Goal: Check status: Check status

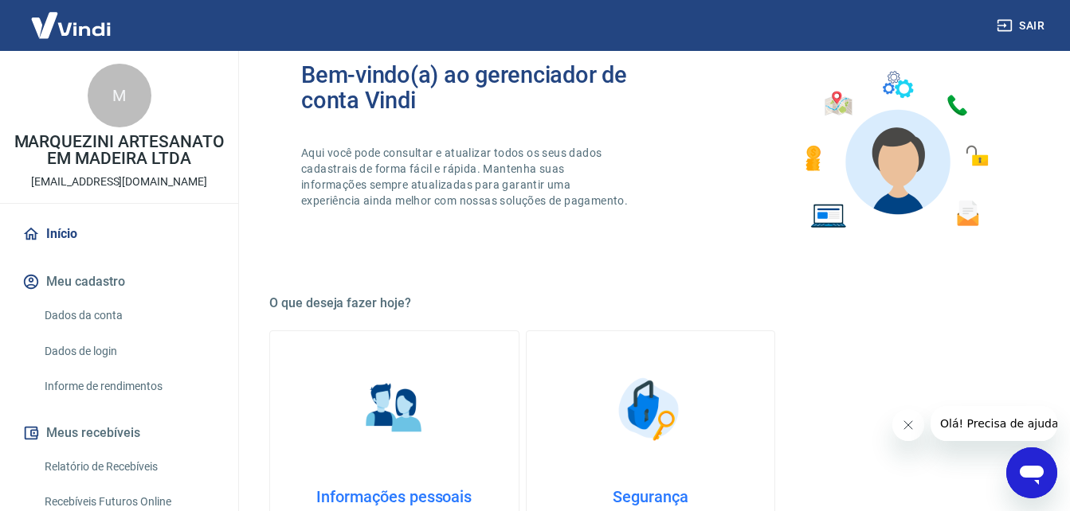
scroll to position [159, 0]
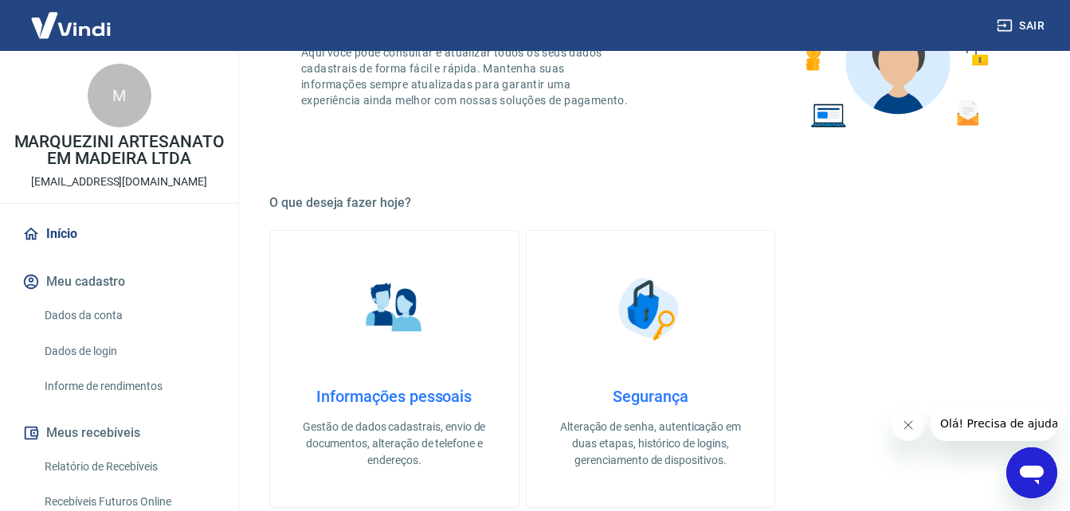
click at [93, 252] on link "Início" at bounding box center [119, 234] width 200 height 35
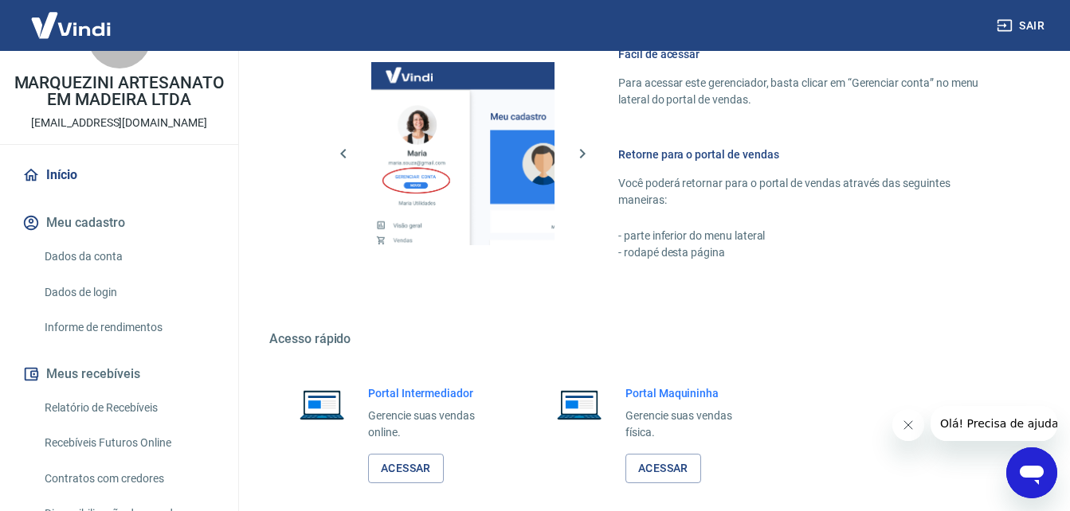
scroll to position [159, 0]
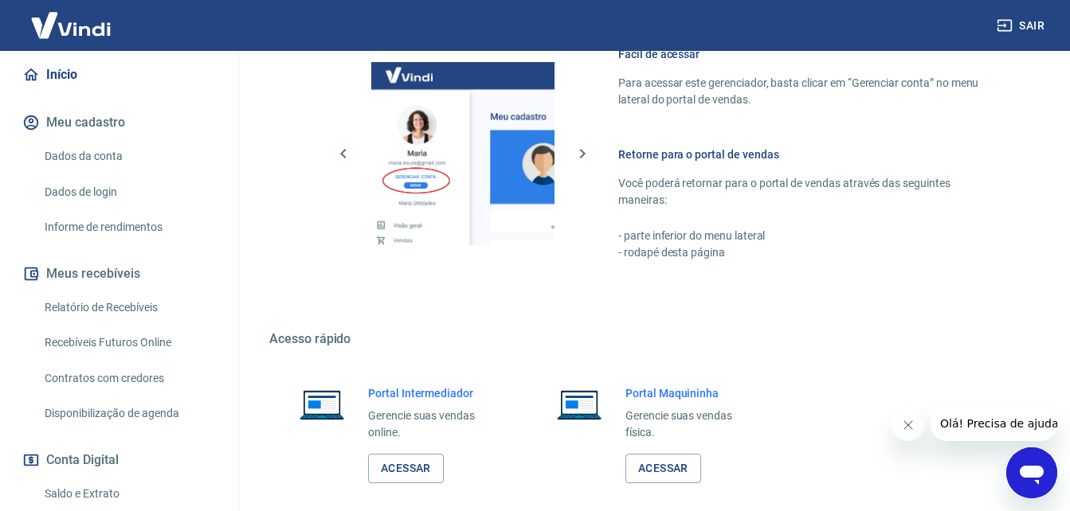
click at [92, 324] on link "Relatório de Recebíveis" at bounding box center [128, 307] width 181 height 33
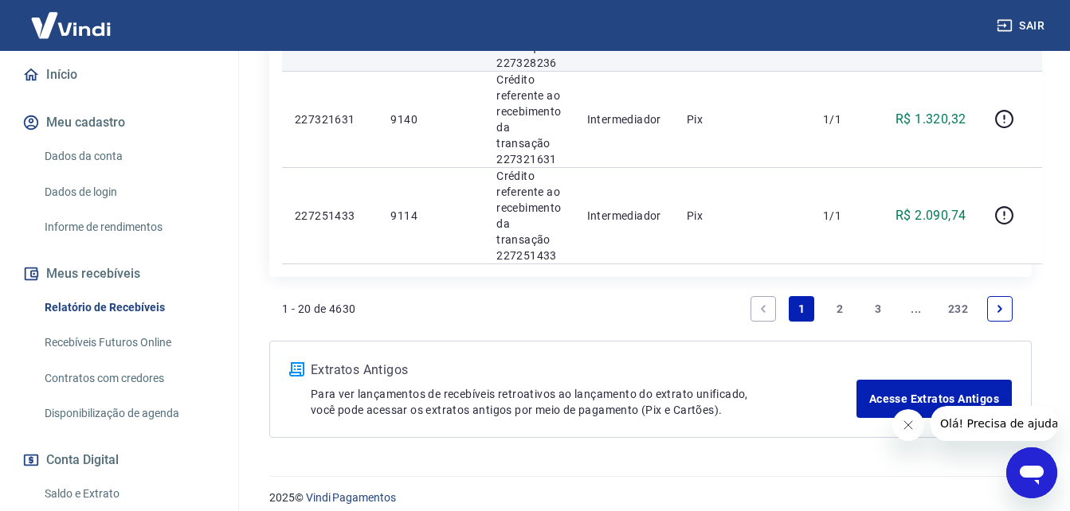
scroll to position [2091, 0]
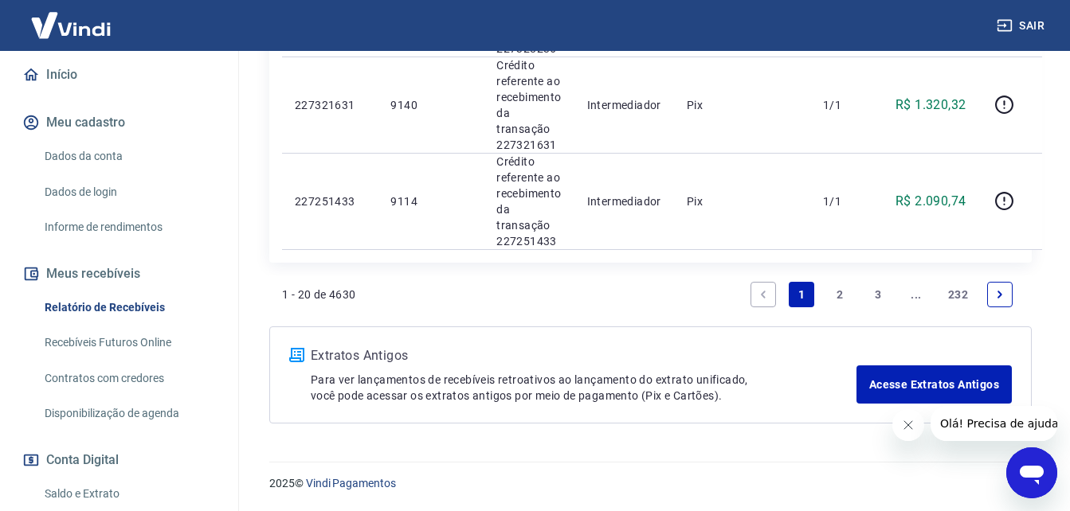
click at [827, 291] on link "2" at bounding box center [839, 294] width 25 height 25
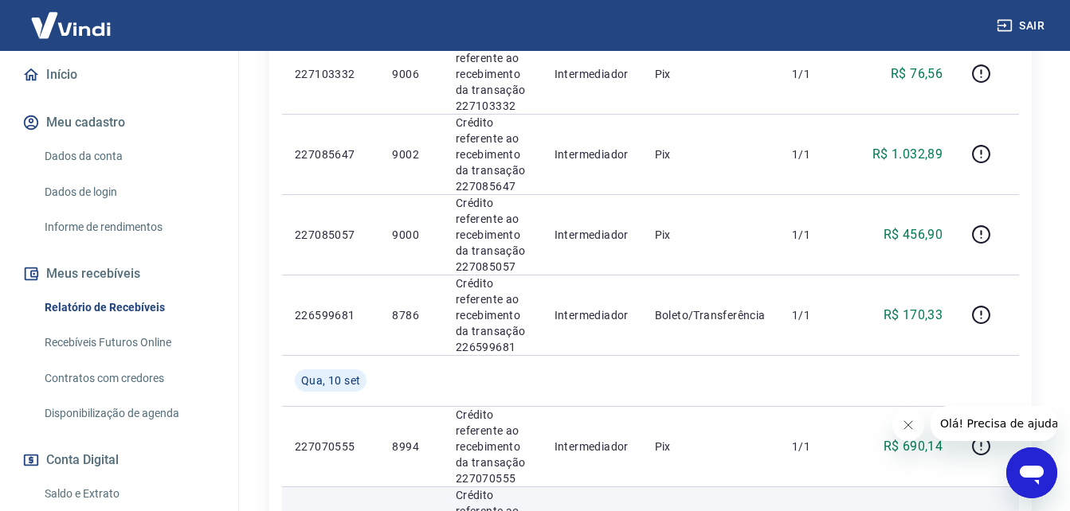
scroll to position [1884, 0]
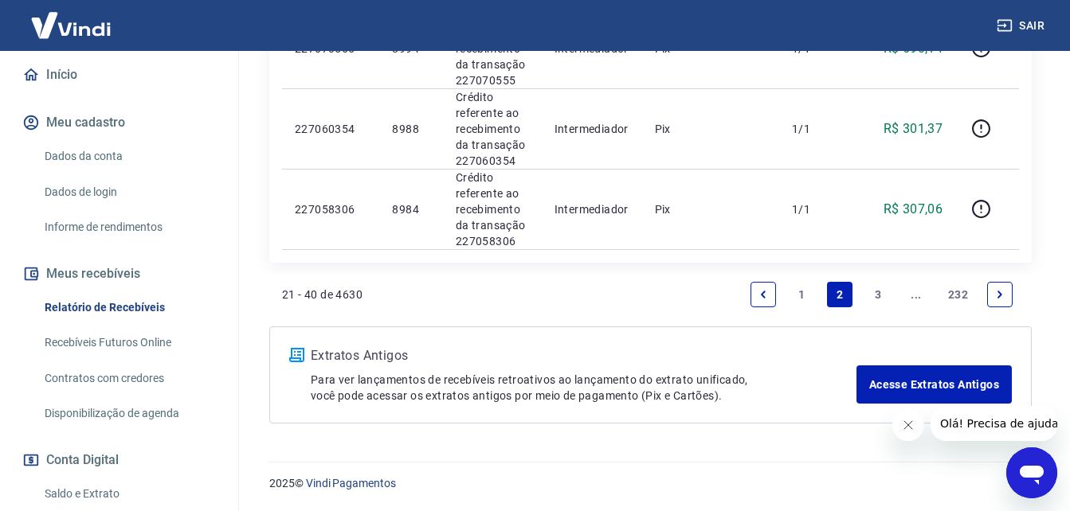
click at [791, 300] on link "1" at bounding box center [800, 294] width 25 height 25
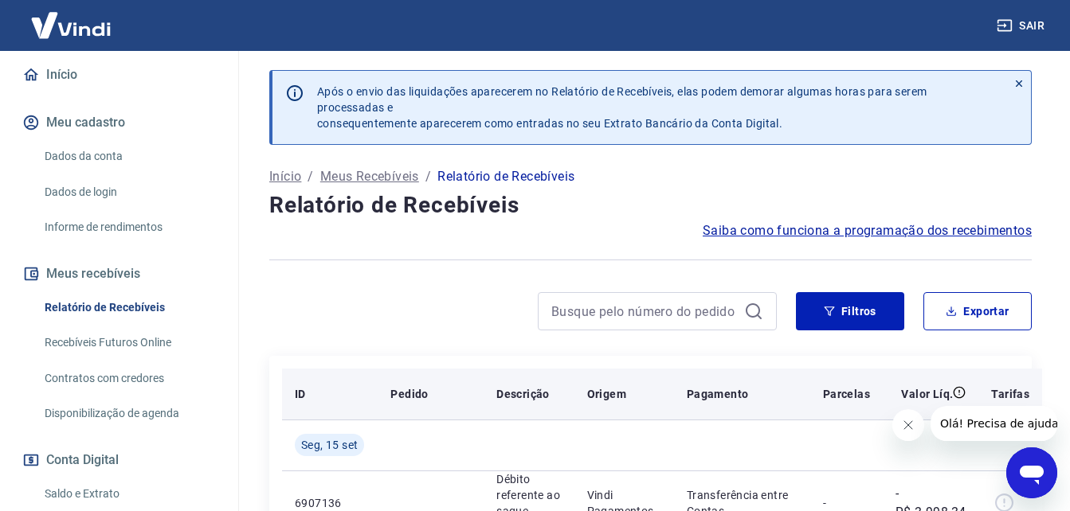
click at [607, 389] on p "Origem" at bounding box center [606, 394] width 39 height 16
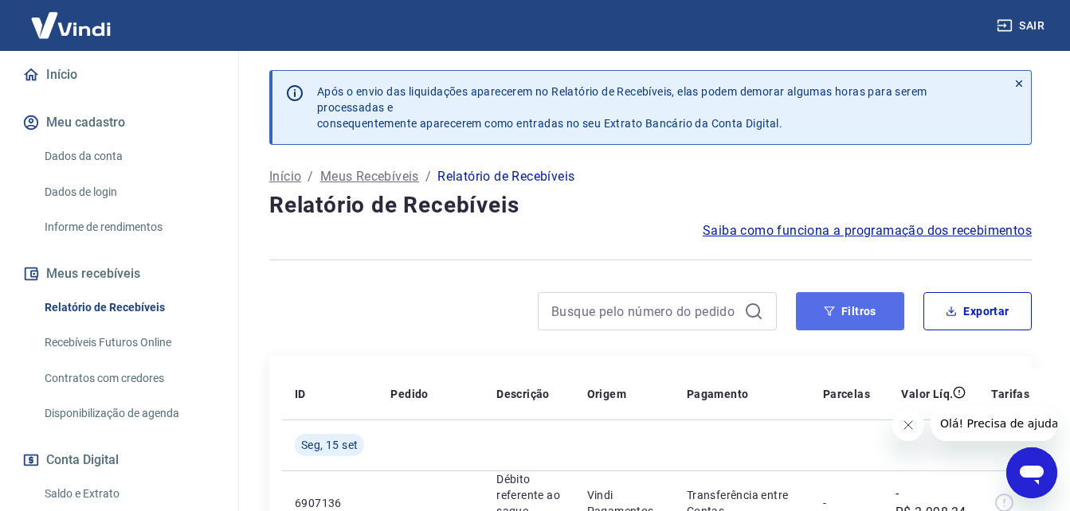
click at [880, 304] on button "Filtros" at bounding box center [850, 311] width 108 height 38
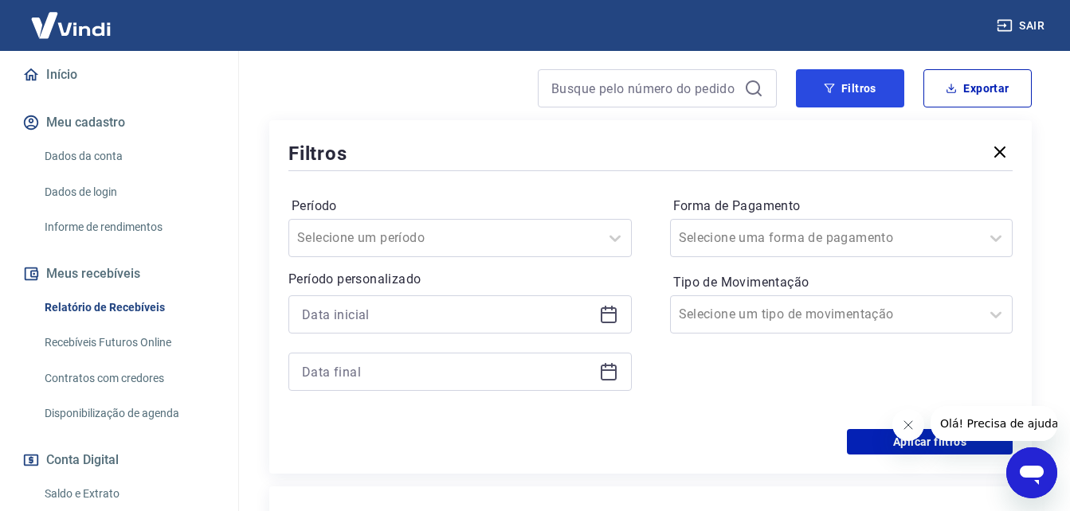
scroll to position [239, 0]
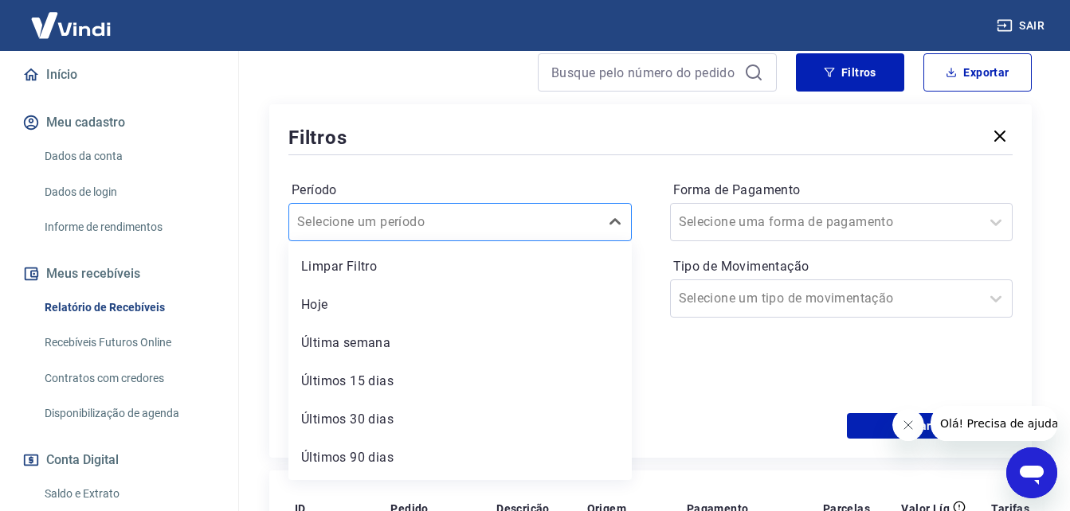
click at [387, 222] on input "Período" at bounding box center [377, 222] width 161 height 19
click at [561, 173] on div "Período option Limpar Filtro focused, 1 of 7. 7 results available. Use Up and D…" at bounding box center [650, 285] width 724 height 255
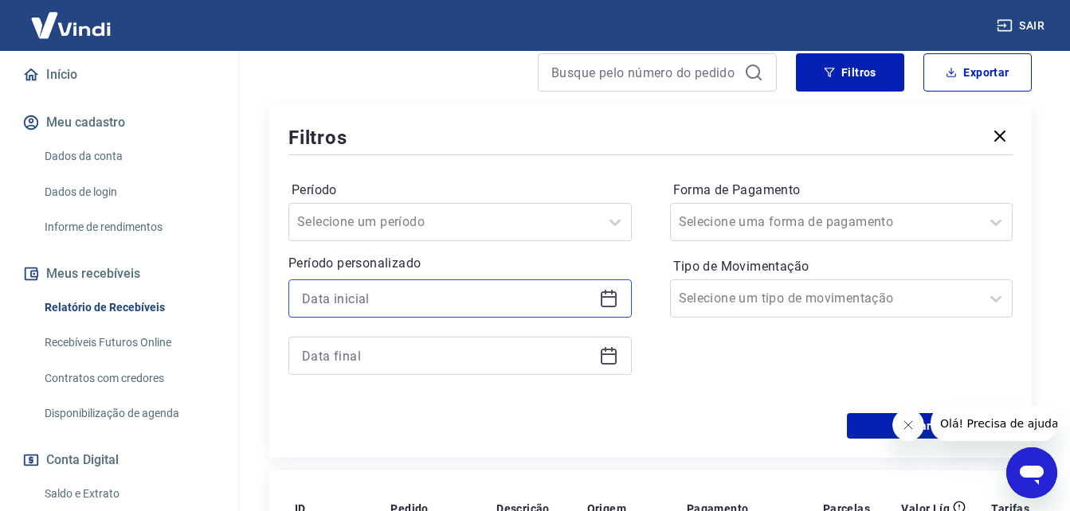
click at [498, 303] on input at bounding box center [447, 299] width 291 height 24
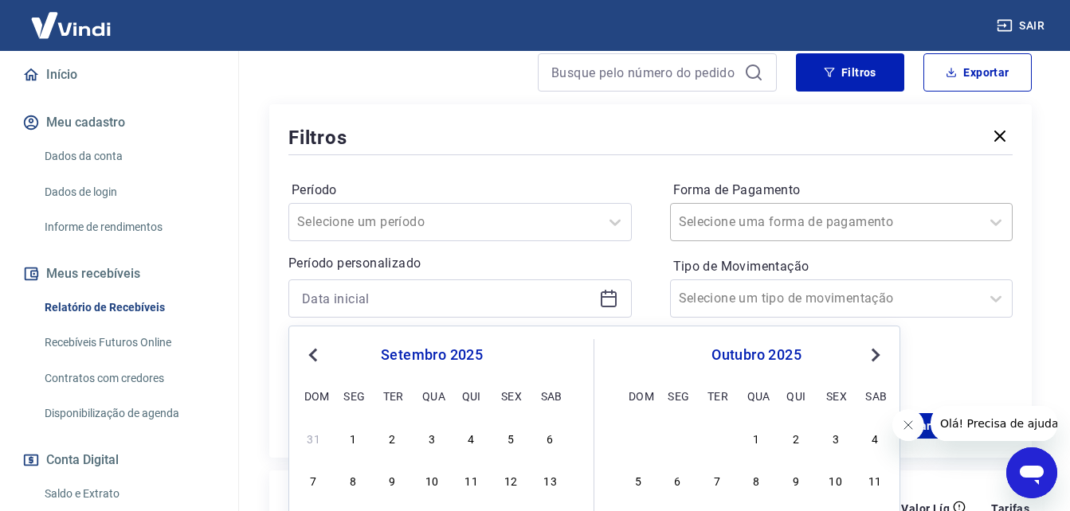
click at [751, 226] on input "Forma de Pagamento" at bounding box center [759, 222] width 161 height 19
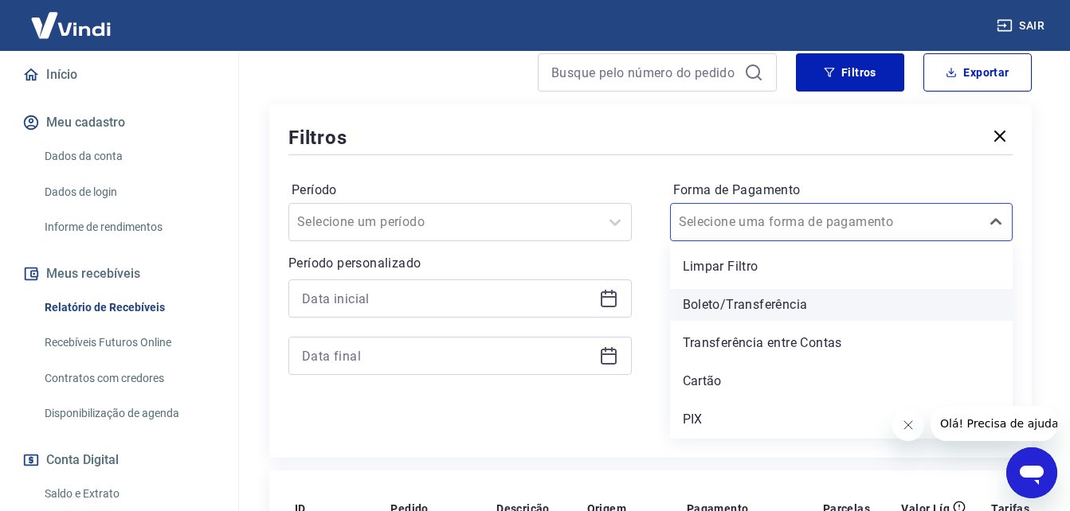
click at [735, 300] on div "Boleto/Transferência" at bounding box center [841, 305] width 343 height 32
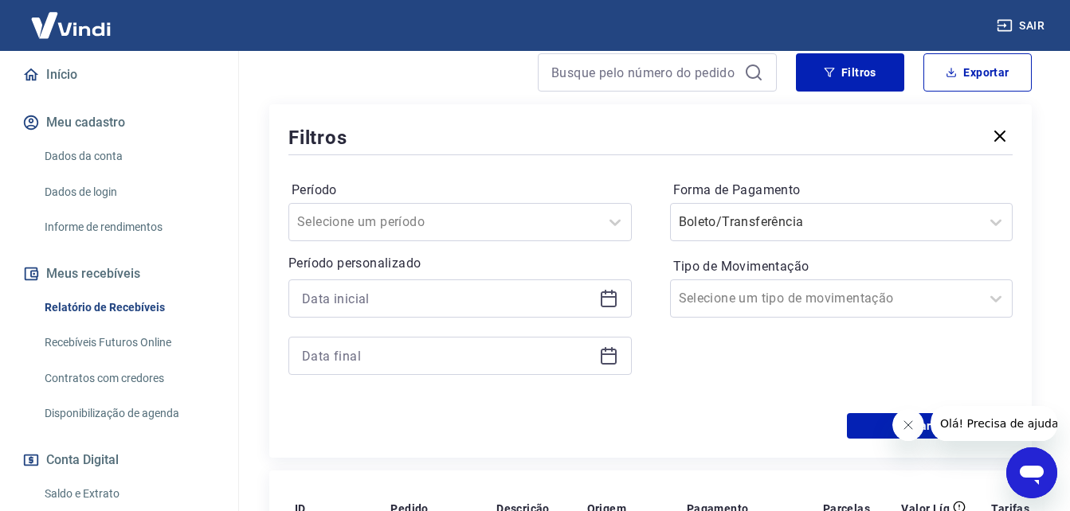
scroll to position [398, 0]
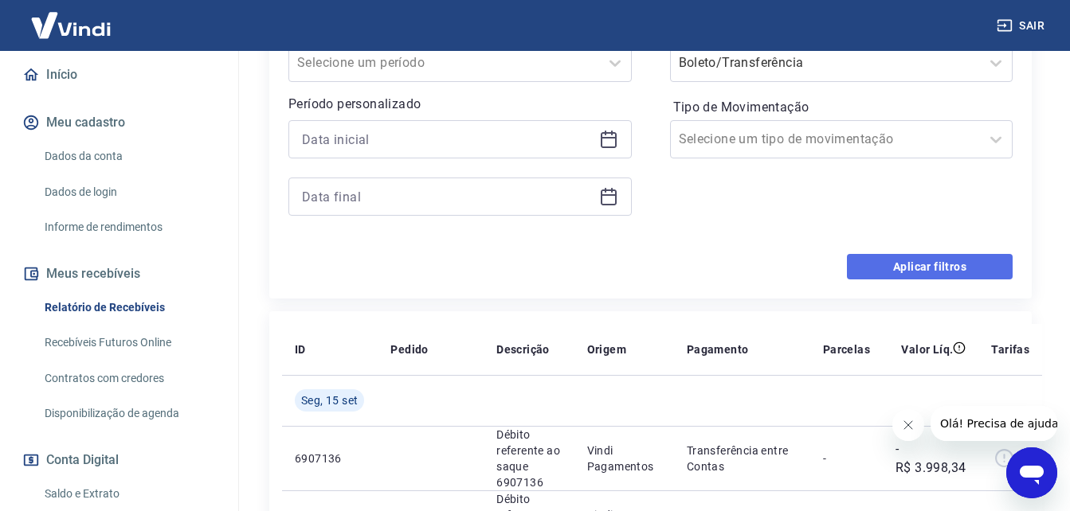
click at [960, 272] on button "Aplicar filtros" at bounding box center [930, 266] width 166 height 25
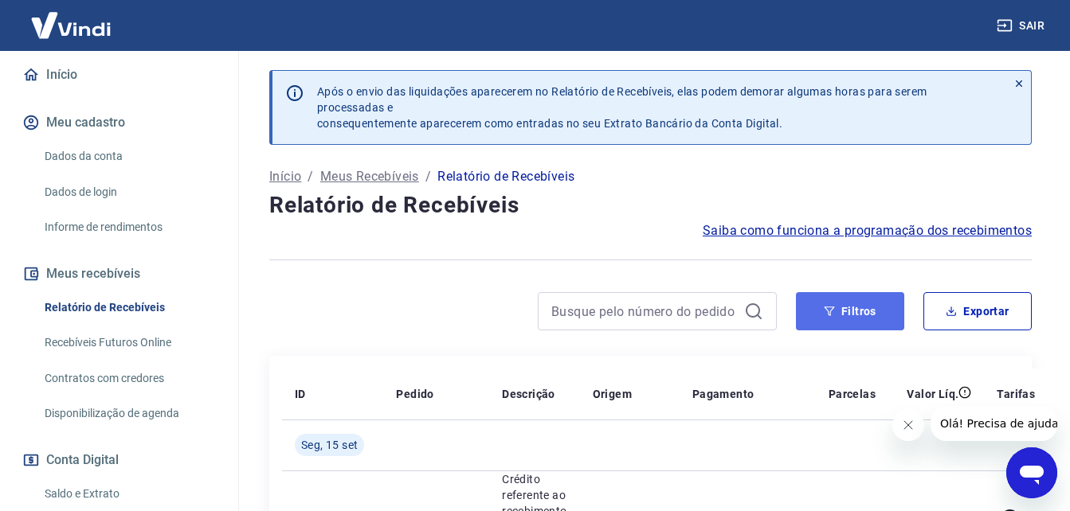
click at [854, 306] on button "Filtros" at bounding box center [850, 311] width 108 height 38
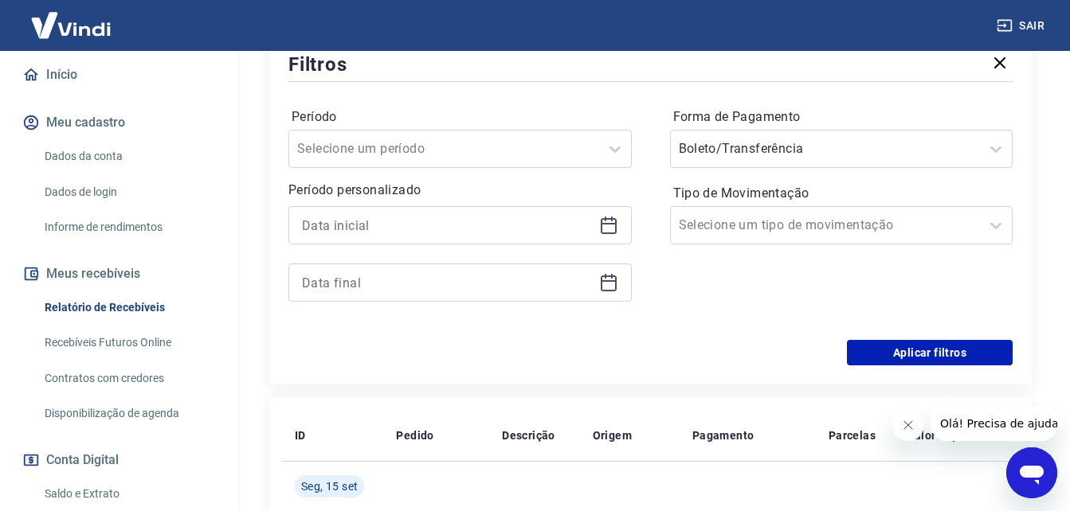
scroll to position [319, 0]
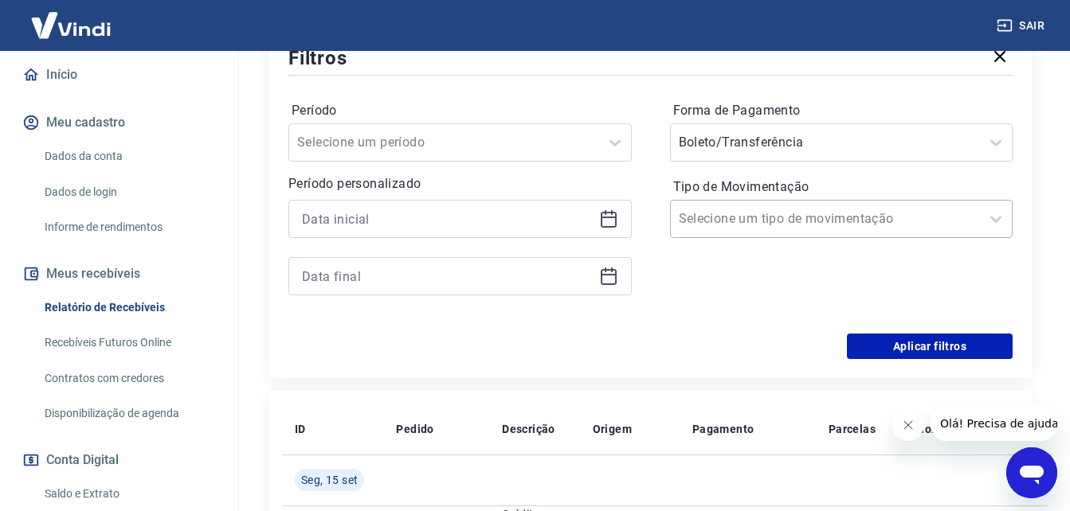
click at [849, 229] on div at bounding box center [826, 219] width 294 height 22
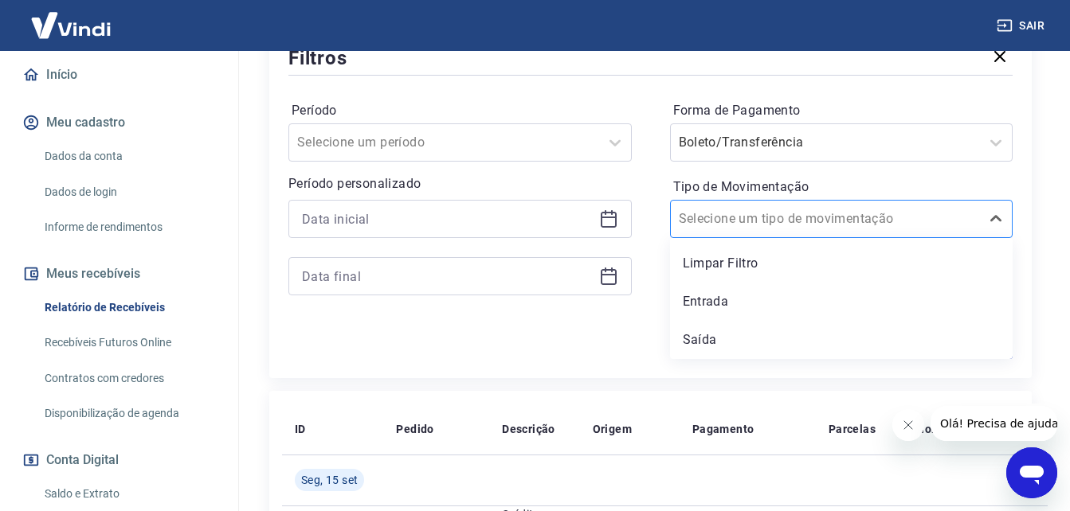
click at [849, 229] on div at bounding box center [826, 219] width 294 height 22
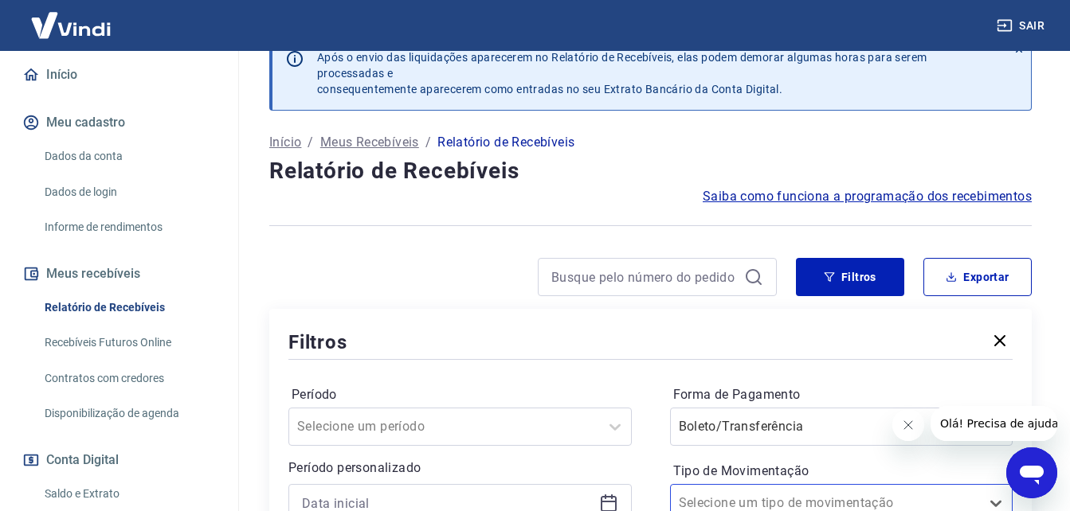
scroll to position [0, 0]
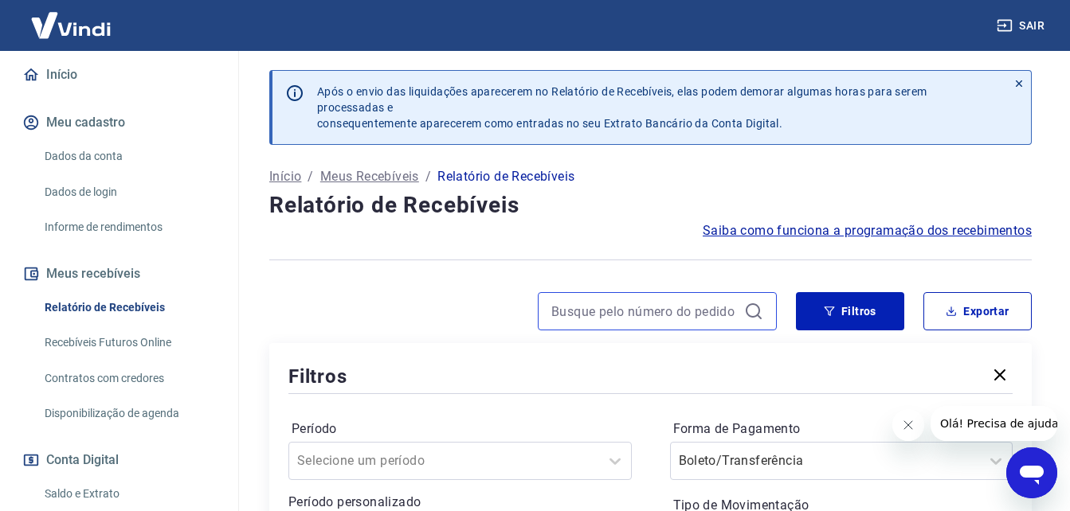
click at [698, 319] on input at bounding box center [644, 311] width 186 height 24
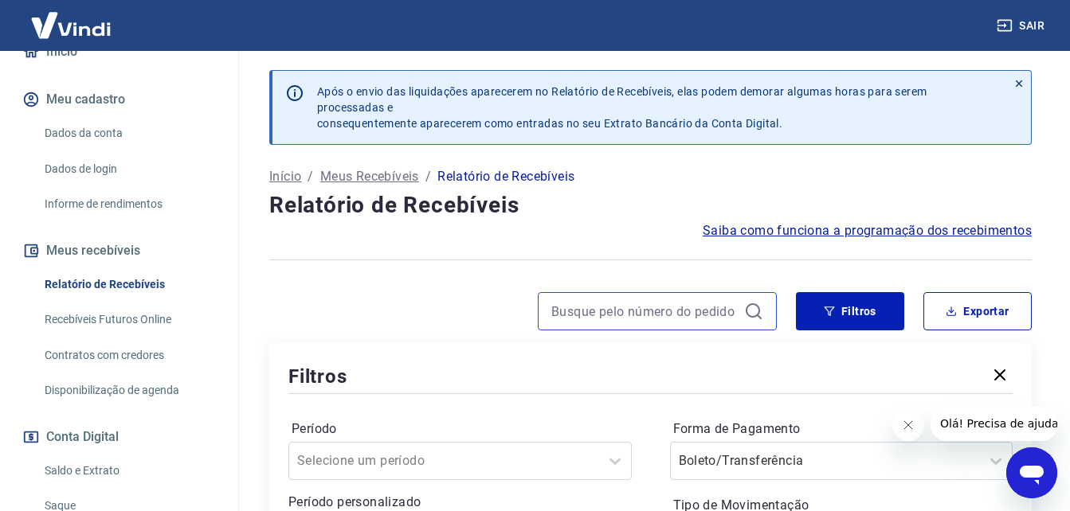
scroll to position [115, 0]
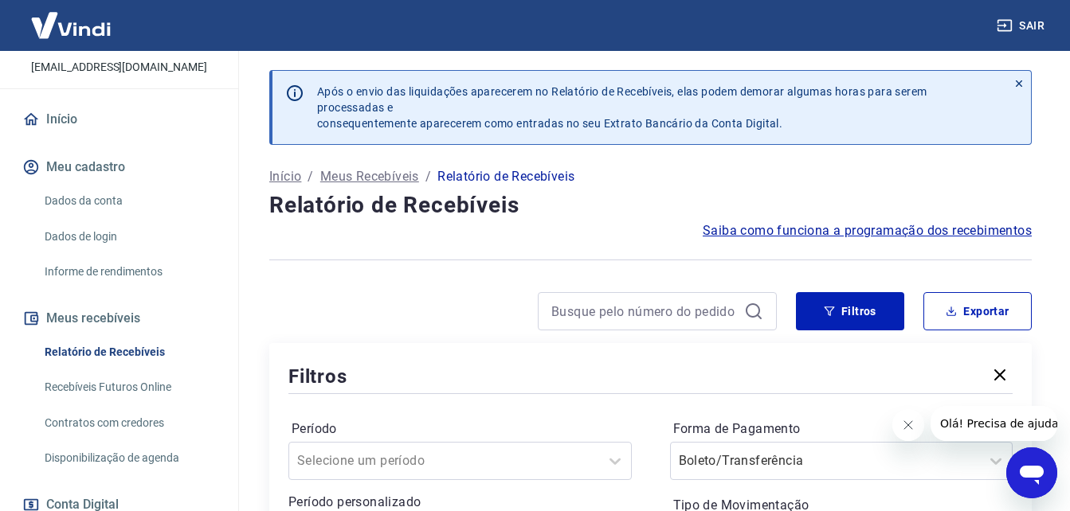
click at [136, 332] on button "Meus recebíveis" at bounding box center [119, 318] width 200 height 35
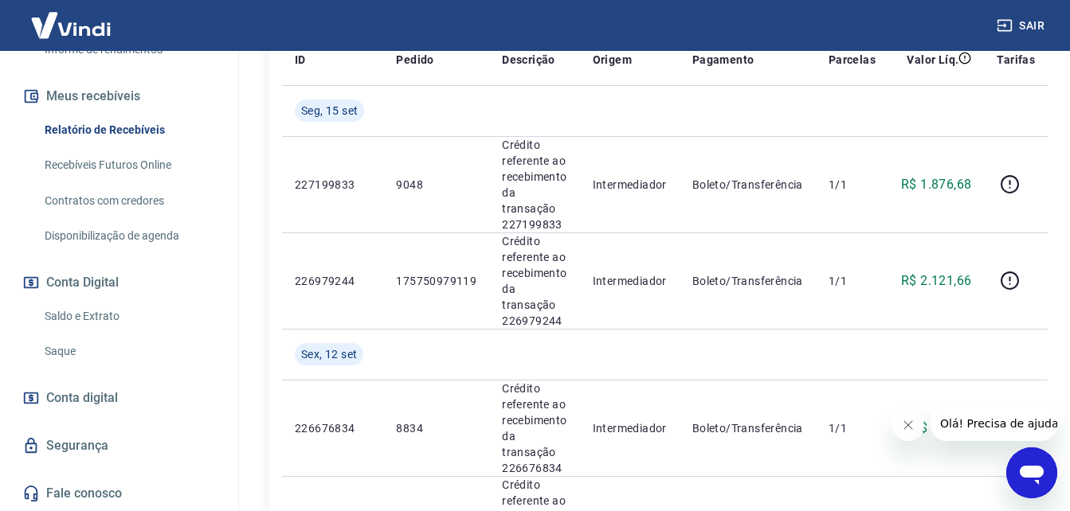
scroll to position [796, 0]
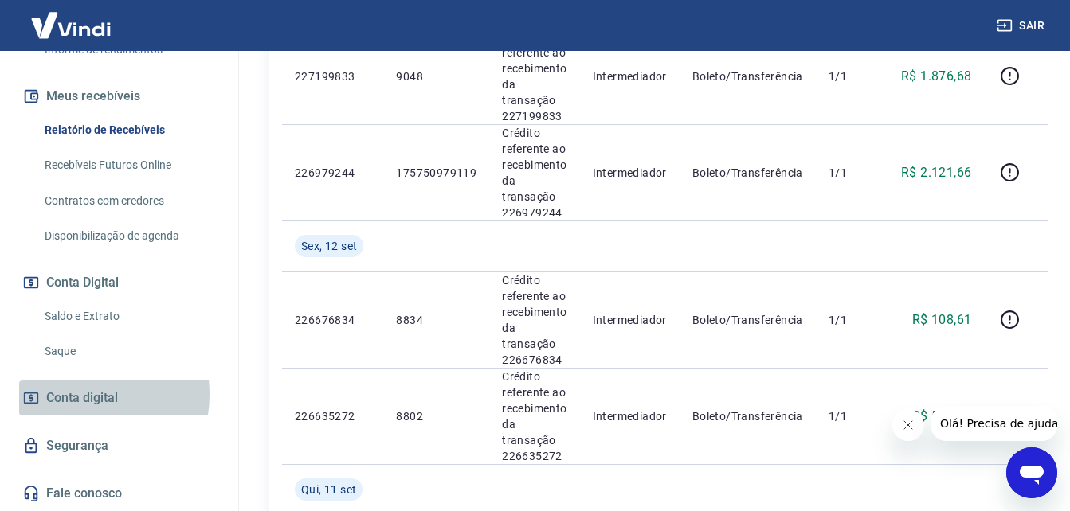
click at [80, 395] on span "Conta digital" at bounding box center [82, 398] width 72 height 22
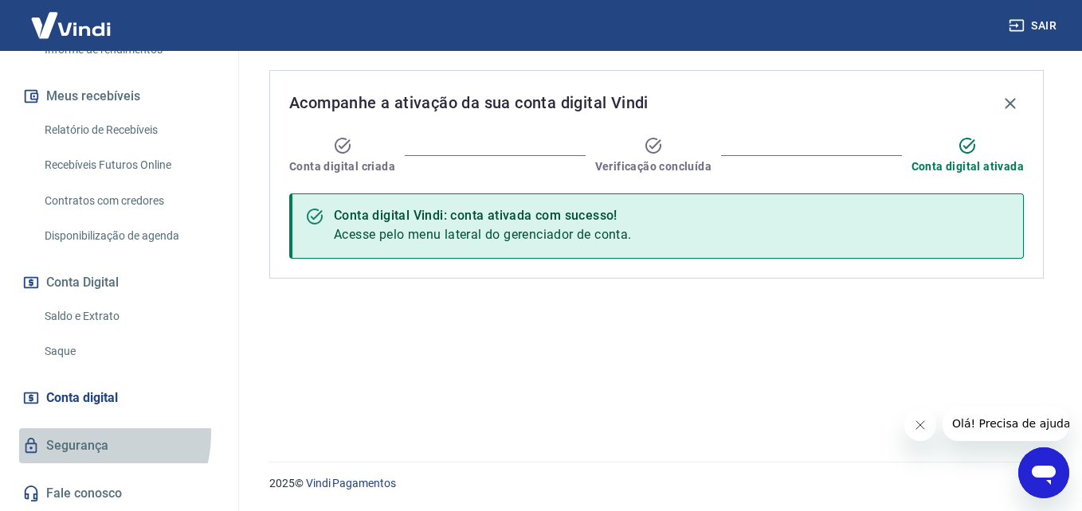
click at [94, 435] on link "Segurança" at bounding box center [119, 445] width 200 height 35
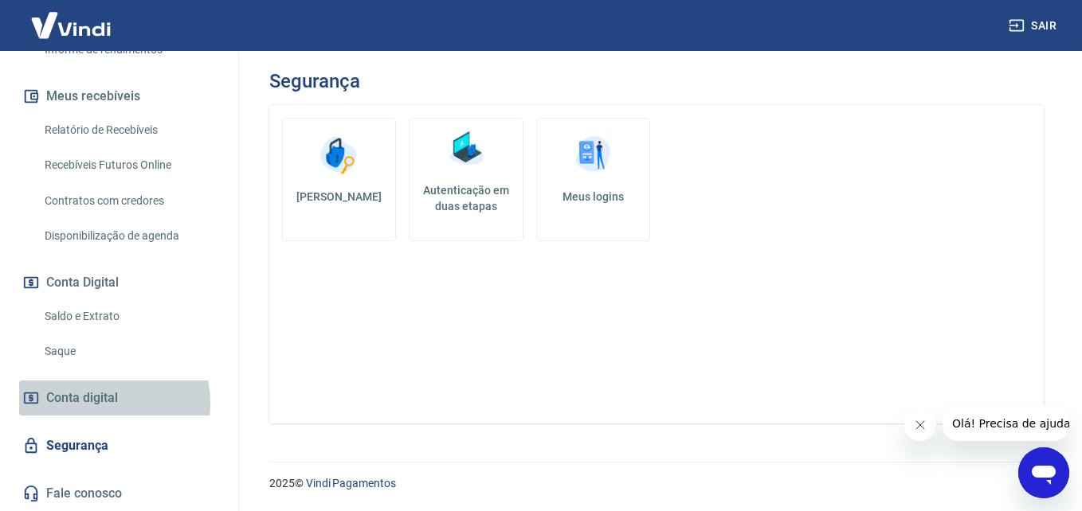
click at [96, 403] on span "Conta digital" at bounding box center [82, 398] width 72 height 22
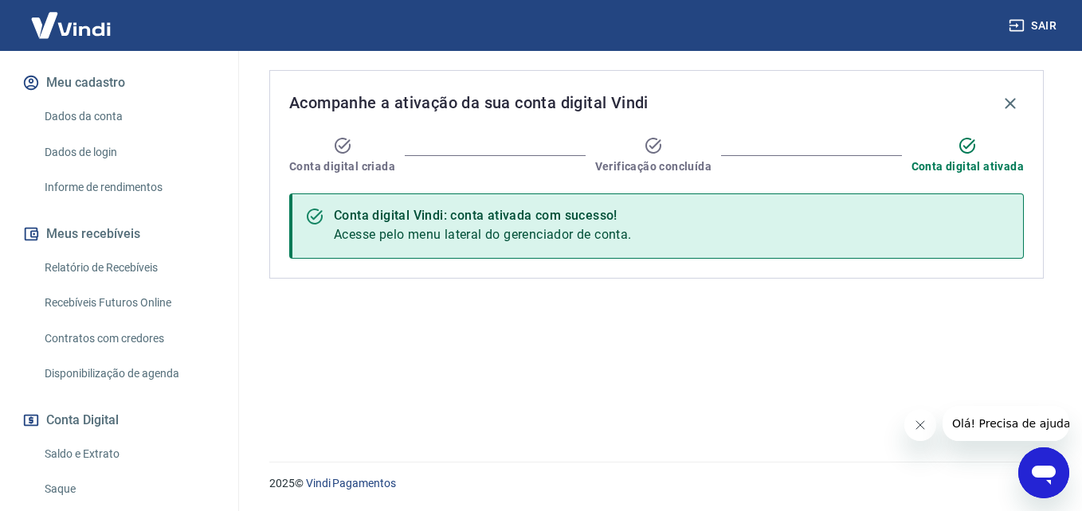
scroll to position [194, 0]
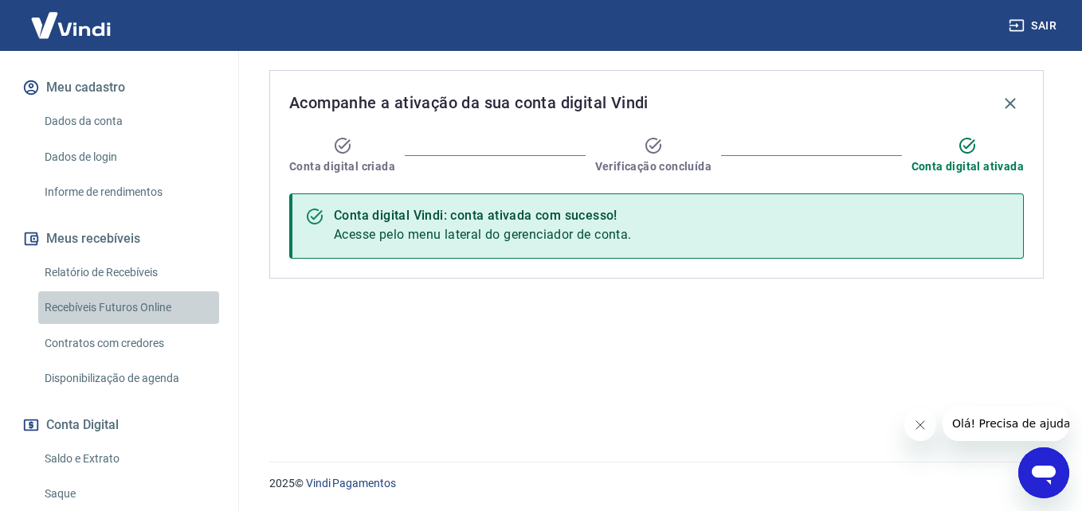
click at [128, 322] on link "Recebíveis Futuros Online" at bounding box center [128, 307] width 181 height 33
